Goal: Task Accomplishment & Management: Use online tool/utility

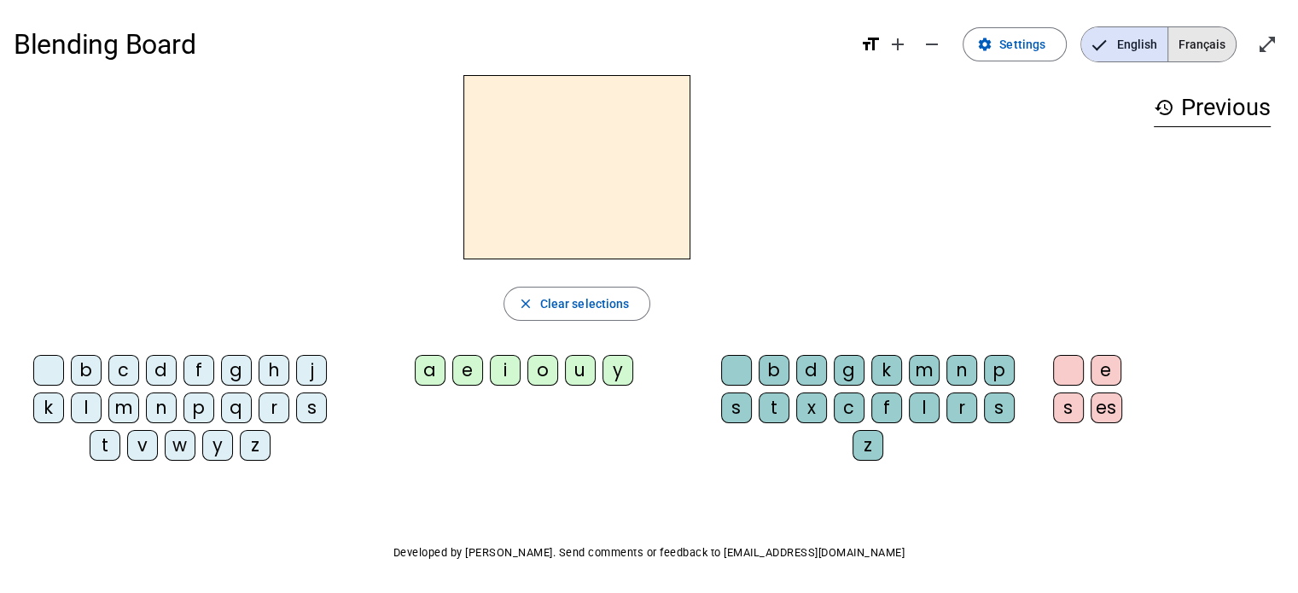
click at [1208, 37] on span "Français" at bounding box center [1201, 44] width 67 height 34
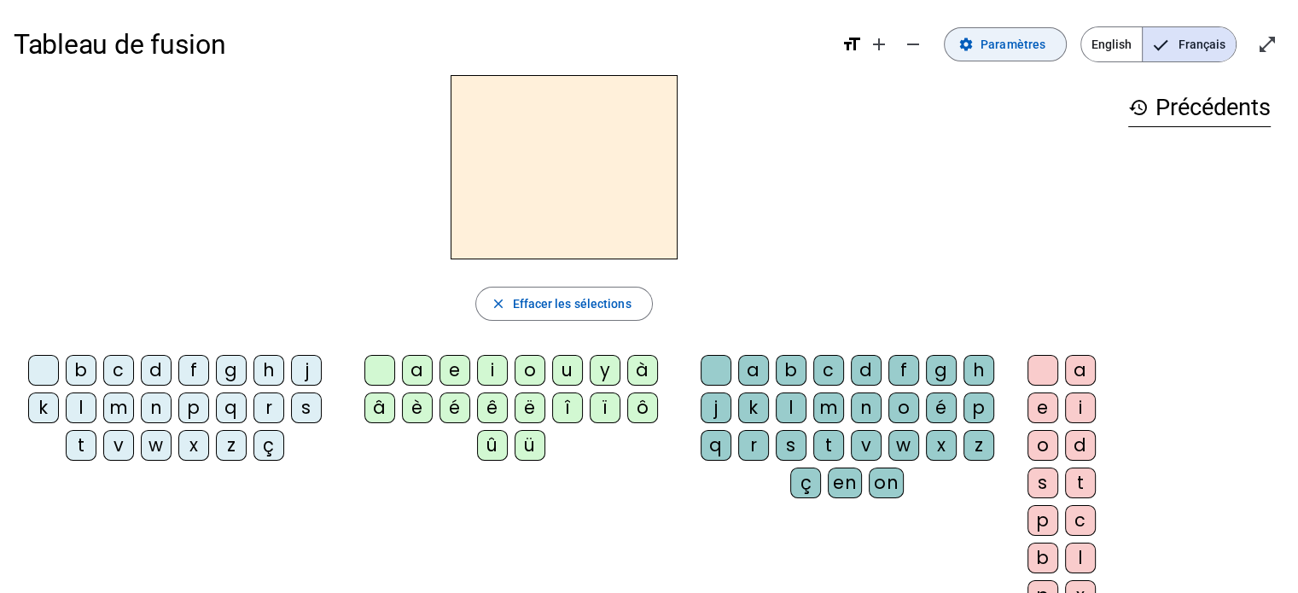
click at [1005, 47] on span "Paramètres" at bounding box center [1012, 44] width 65 height 20
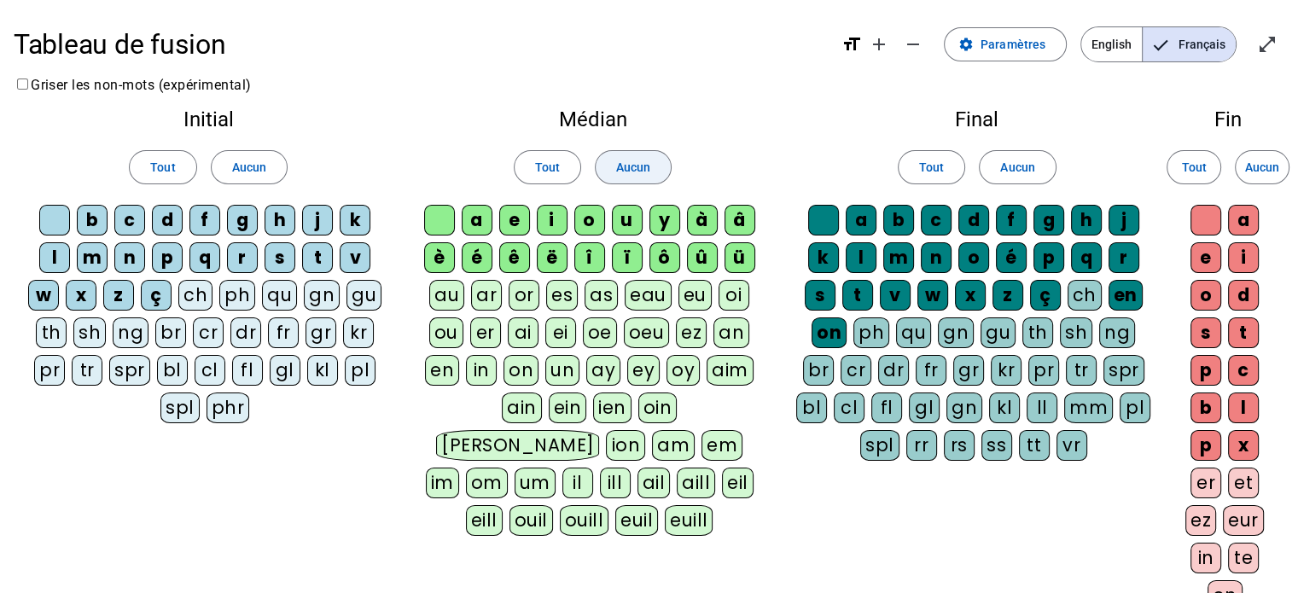
click at [645, 163] on span "Aucun" at bounding box center [633, 167] width 34 height 20
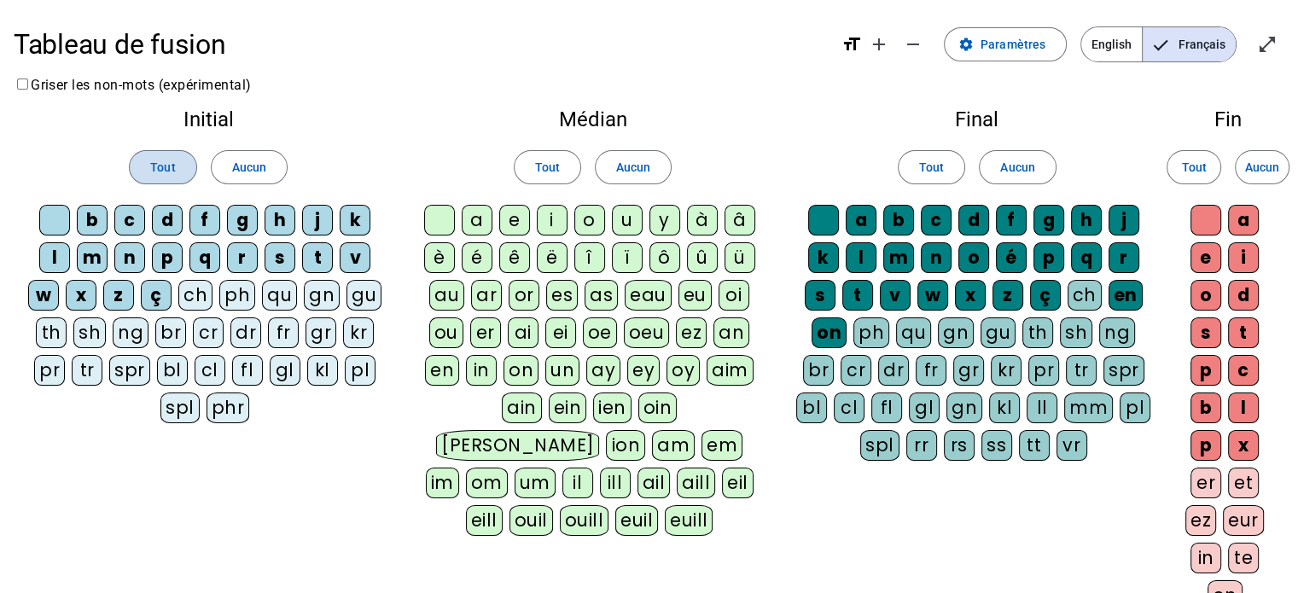
click at [158, 167] on span "Tout" at bounding box center [162, 167] width 25 height 20
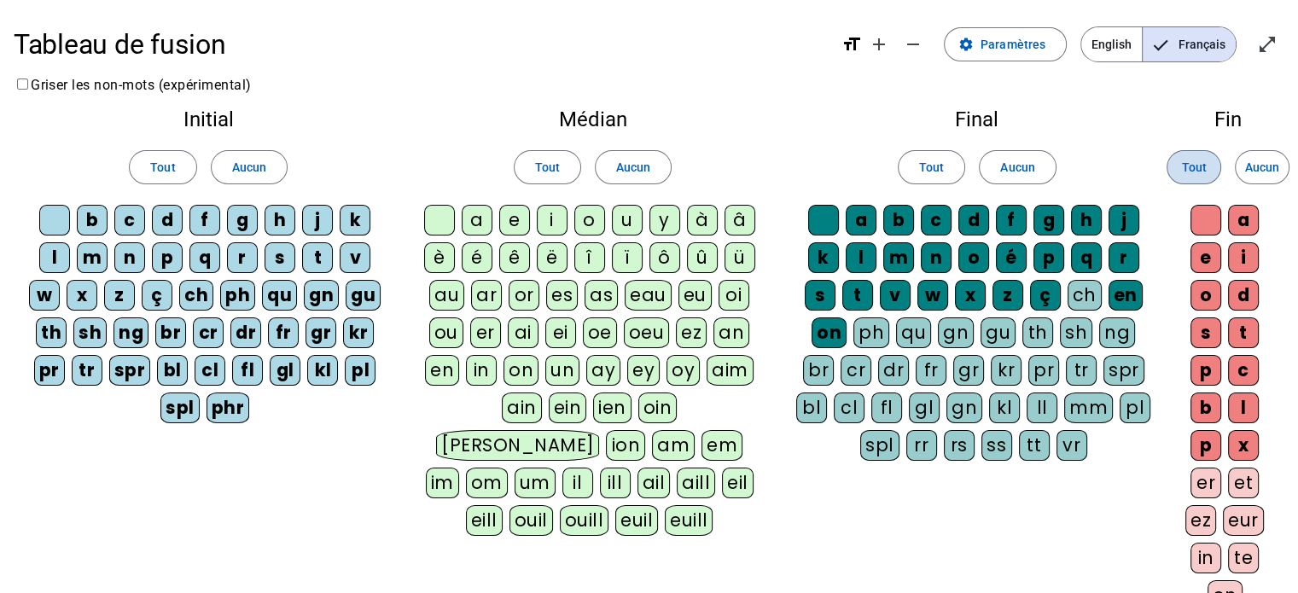
click at [1195, 167] on span "Tout" at bounding box center [1193, 167] width 25 height 20
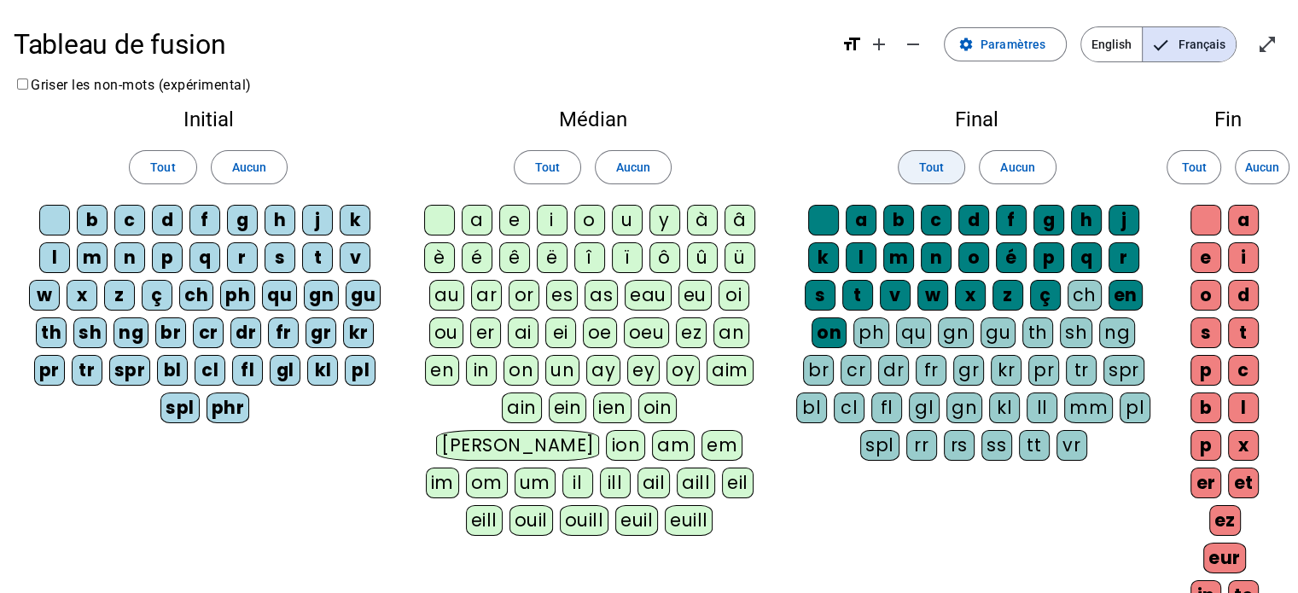
click at [935, 170] on span "Tout" at bounding box center [931, 167] width 25 height 20
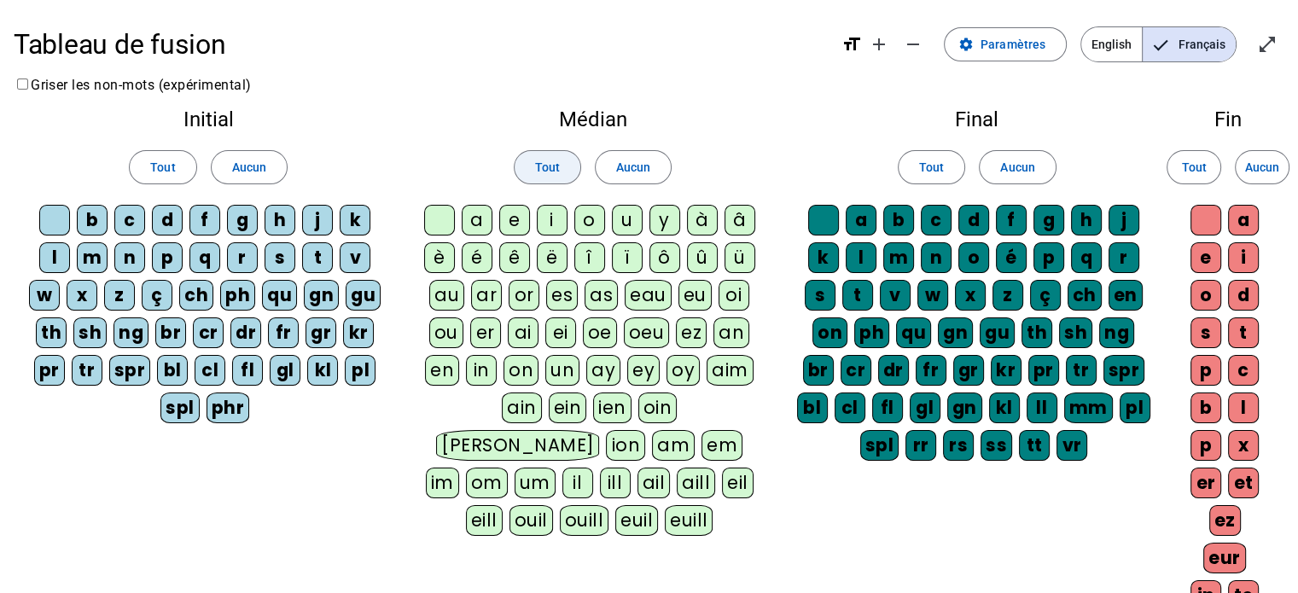
click at [551, 171] on span "Tout" at bounding box center [547, 167] width 25 height 20
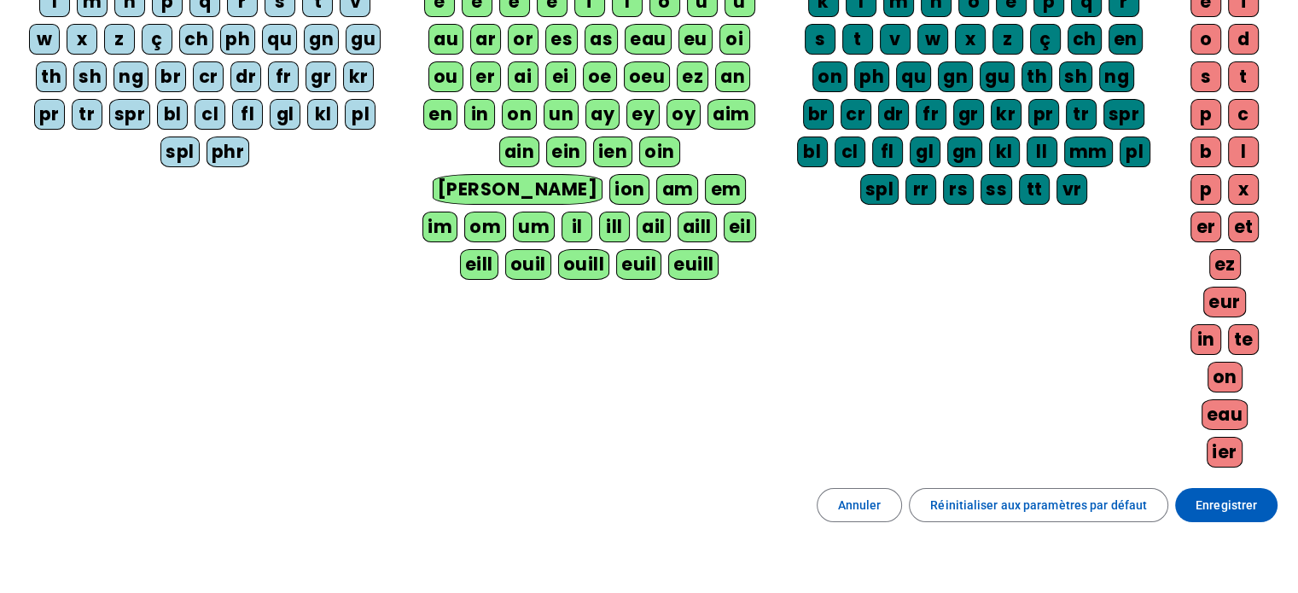
scroll to position [358, 0]
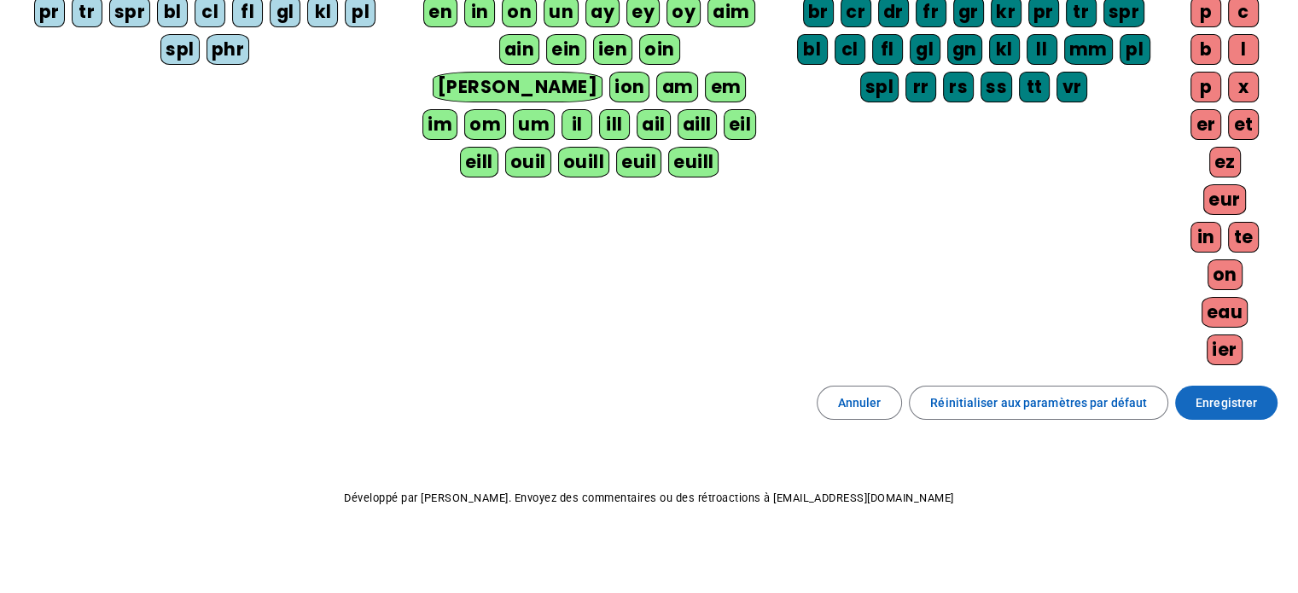
click at [1225, 393] on span "Enregistrer" at bounding box center [1225, 402] width 61 height 20
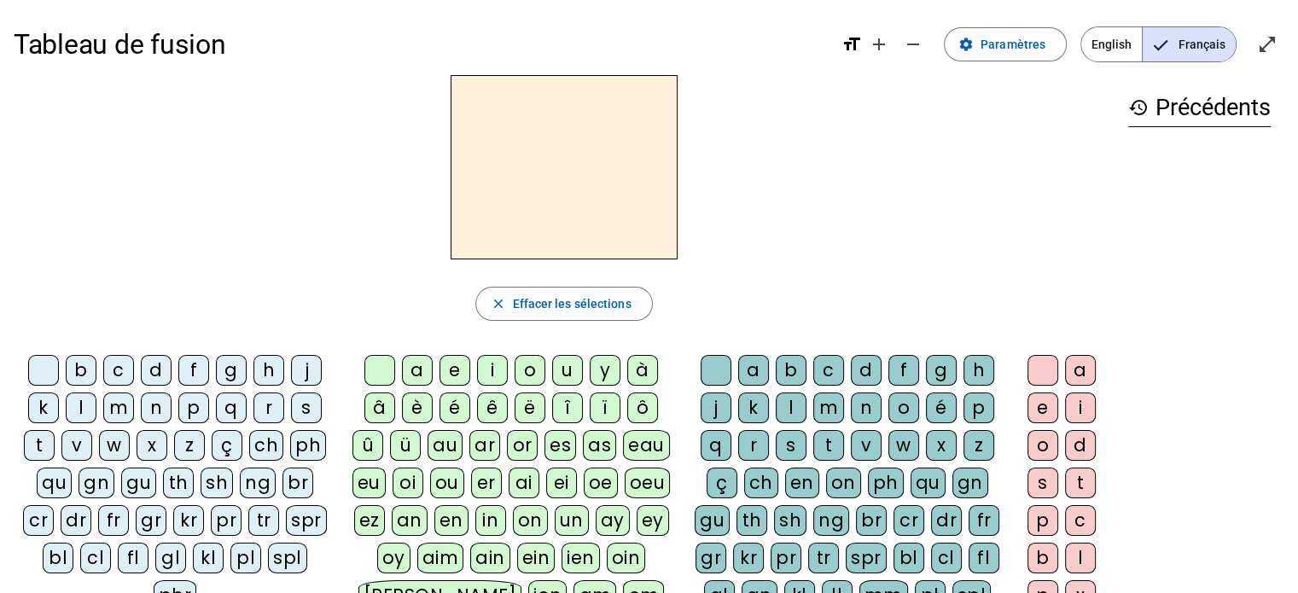
click at [88, 371] on div "b" at bounding box center [81, 370] width 31 height 31
click at [455, 365] on div "e" at bounding box center [454, 370] width 31 height 31
click at [120, 371] on div "c" at bounding box center [118, 370] width 31 height 31
click at [80, 362] on div "b" at bounding box center [81, 370] width 31 height 31
click at [454, 368] on div "e" at bounding box center [454, 370] width 31 height 31
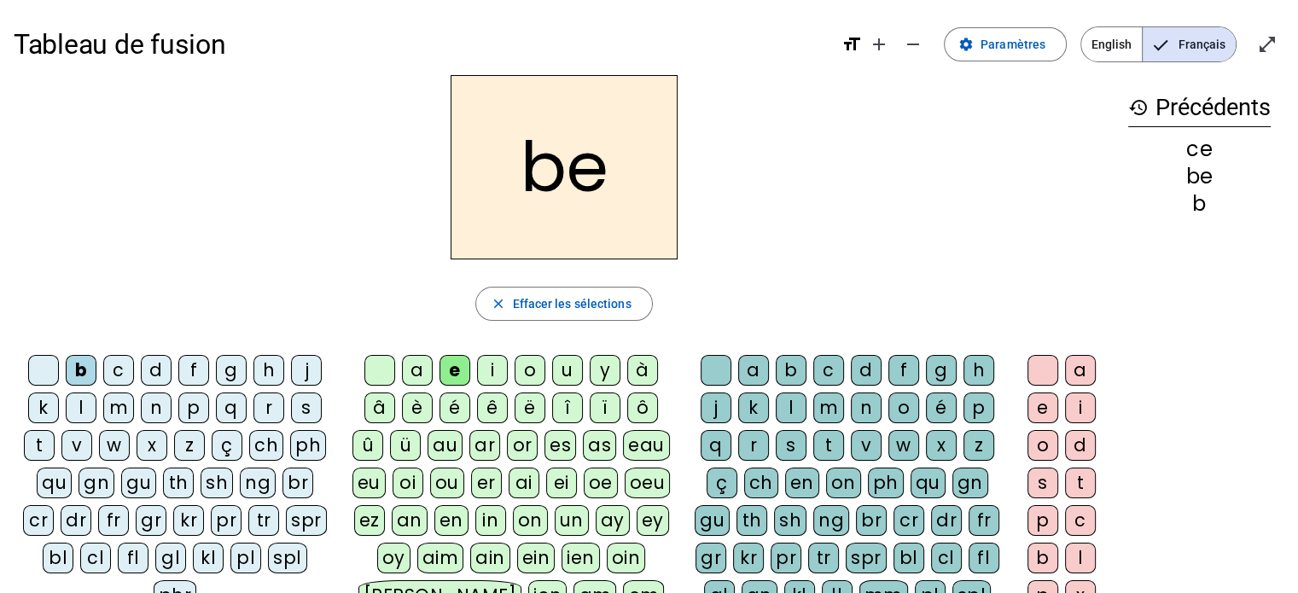
click at [821, 370] on div "c" at bounding box center [828, 370] width 31 height 31
click at [310, 407] on div "s" at bounding box center [306, 407] width 31 height 31
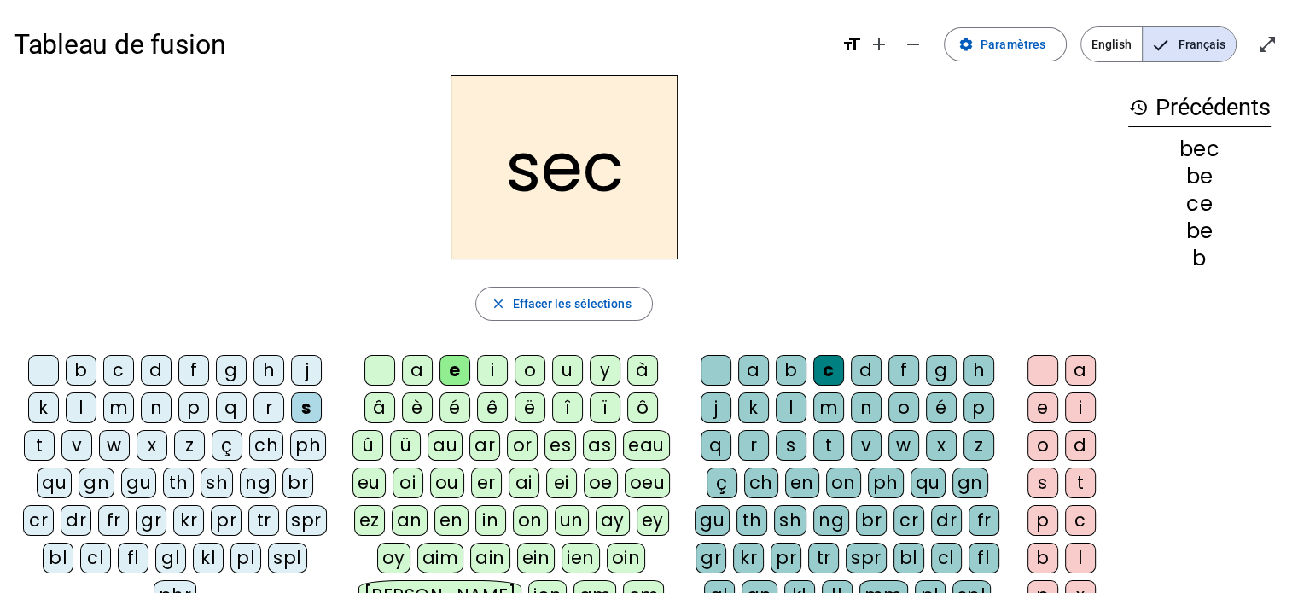
click at [421, 369] on div "a" at bounding box center [417, 370] width 31 height 31
click at [723, 368] on div at bounding box center [715, 370] width 31 height 31
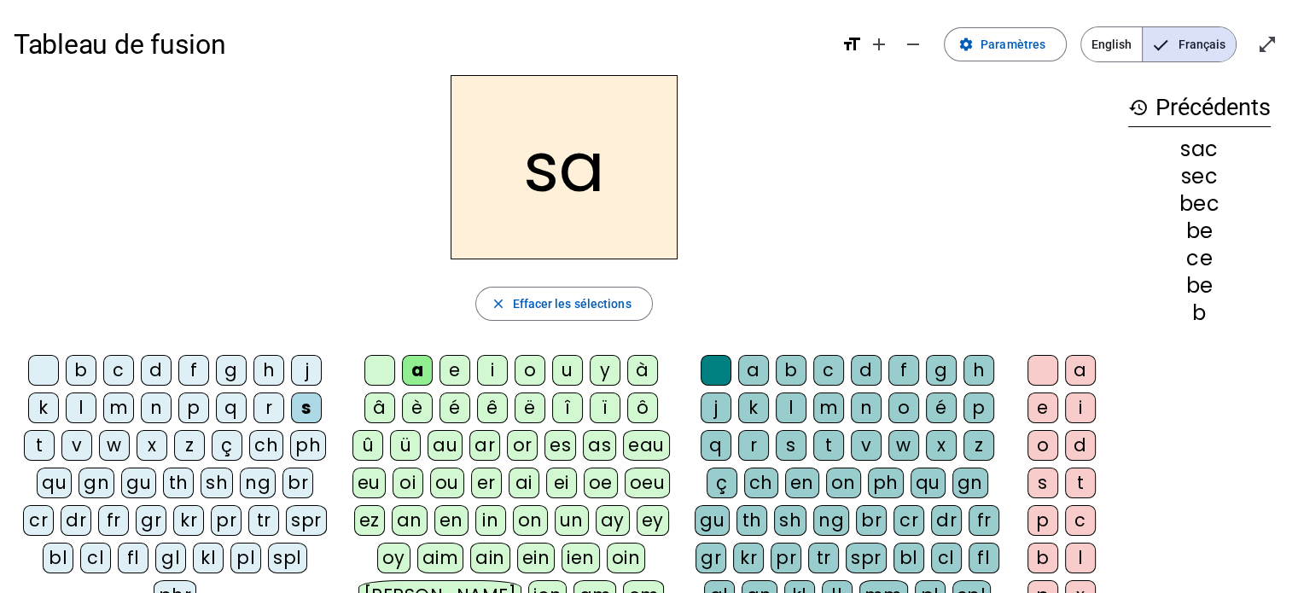
click at [71, 444] on div "v" at bounding box center [76, 445] width 31 height 31
click at [787, 403] on div "l" at bounding box center [791, 407] width 31 height 31
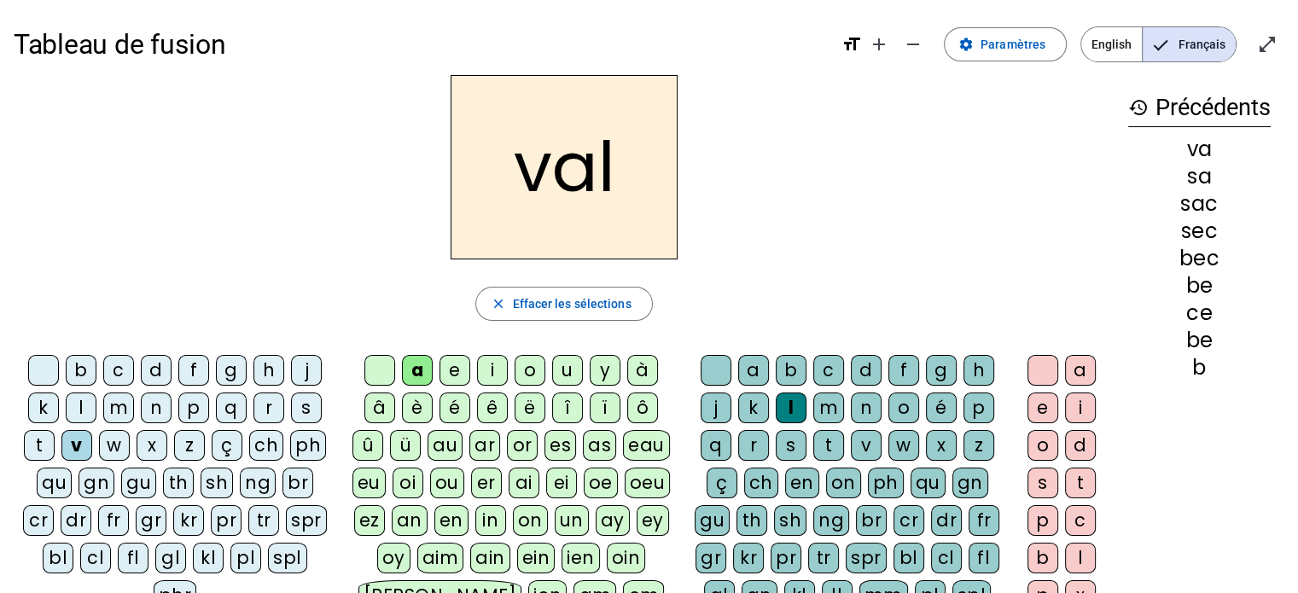
click at [119, 404] on div "m" at bounding box center [118, 407] width 31 height 31
